Goal: Check status: Check status

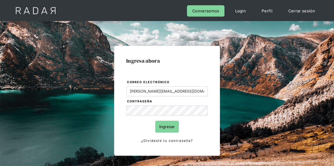
click at [160, 126] on input "Ingresar" at bounding box center [166, 127] width 23 height 12
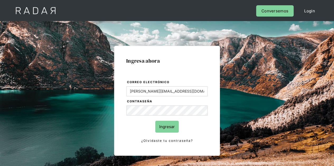
click at [166, 128] on input "Ingresar" at bounding box center [166, 127] width 23 height 12
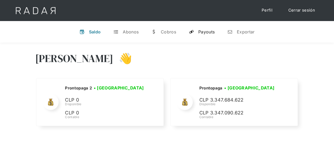
click at [199, 29] on link "y Payouts" at bounding box center [201, 32] width 34 height 14
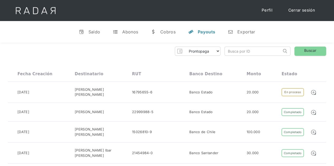
click at [261, 50] on input "search" at bounding box center [252, 51] width 57 height 9
paste input "8be53474-7411-436c-b0ee-13d1bdbd004f"
click at [302, 50] on link "Buscar" at bounding box center [310, 51] width 32 height 9
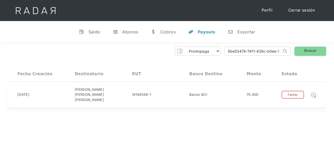
click at [316, 92] on img at bounding box center [313, 95] width 6 height 6
click at [244, 52] on input "8be53474-7411-436c-b0ee-13d1bdbd004f" at bounding box center [252, 51] width 57 height 9
paste input "e7838bda-1051-4174-ad43-c15e90ca7fc0"
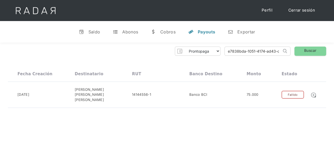
scroll to position [0, 22]
type input "e7838bda-1051-4174-ad43-c15e90ca7fc0"
click at [309, 50] on link "Buscar" at bounding box center [310, 51] width 32 height 9
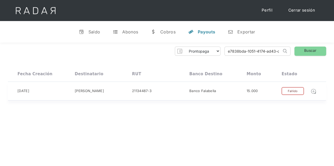
click at [314, 93] on img at bounding box center [313, 92] width 6 height 6
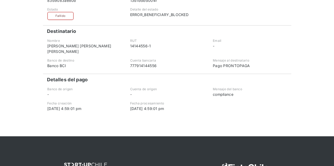
scroll to position [79, 0]
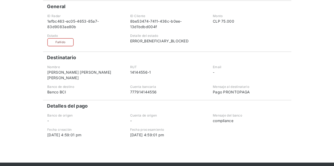
click at [170, 39] on div "ERROR_BENEFICIARY_BLOCKED" at bounding box center [167, 41] width 74 height 6
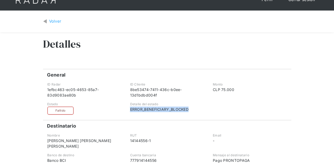
scroll to position [0, 0]
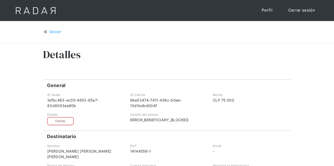
click at [246, 49] on div "Detalles" at bounding box center [167, 59] width 248 height 32
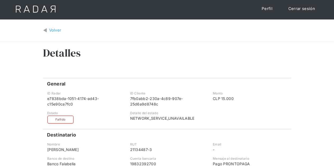
scroll to position [26, 0]
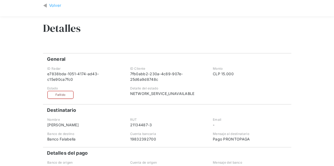
click at [169, 95] on div "NETWORK_SERVICE_UNAVAILABLE" at bounding box center [167, 94] width 74 height 6
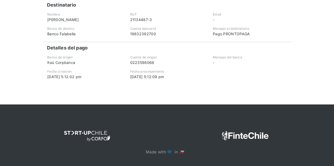
scroll to position [53, 0]
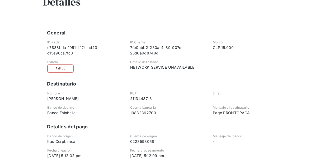
click at [184, 85] on div "Destinatario" at bounding box center [167, 82] width 248 height 9
